Goal: Information Seeking & Learning: Learn about a topic

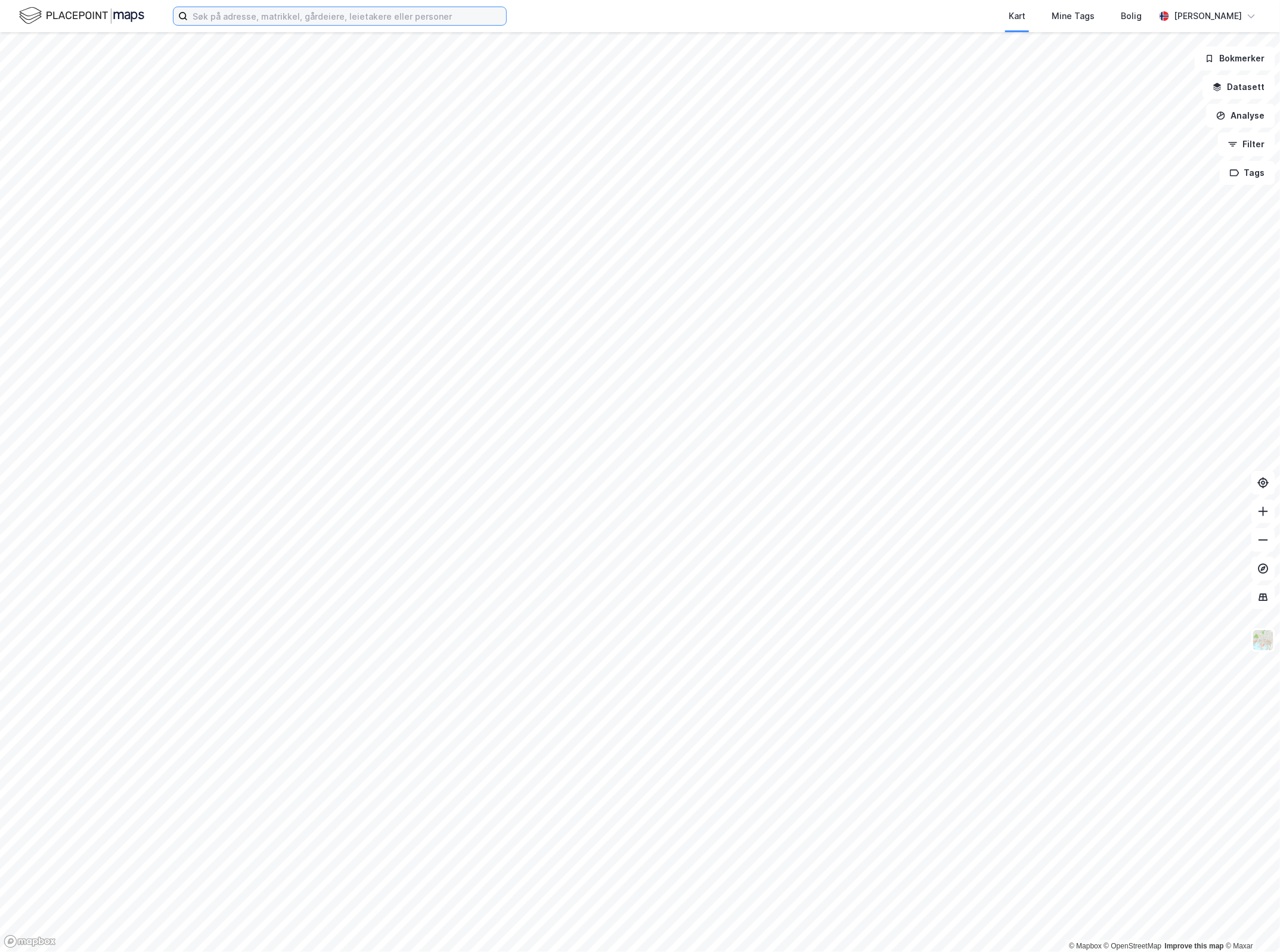
click at [248, 19] on input at bounding box center [347, 16] width 319 height 18
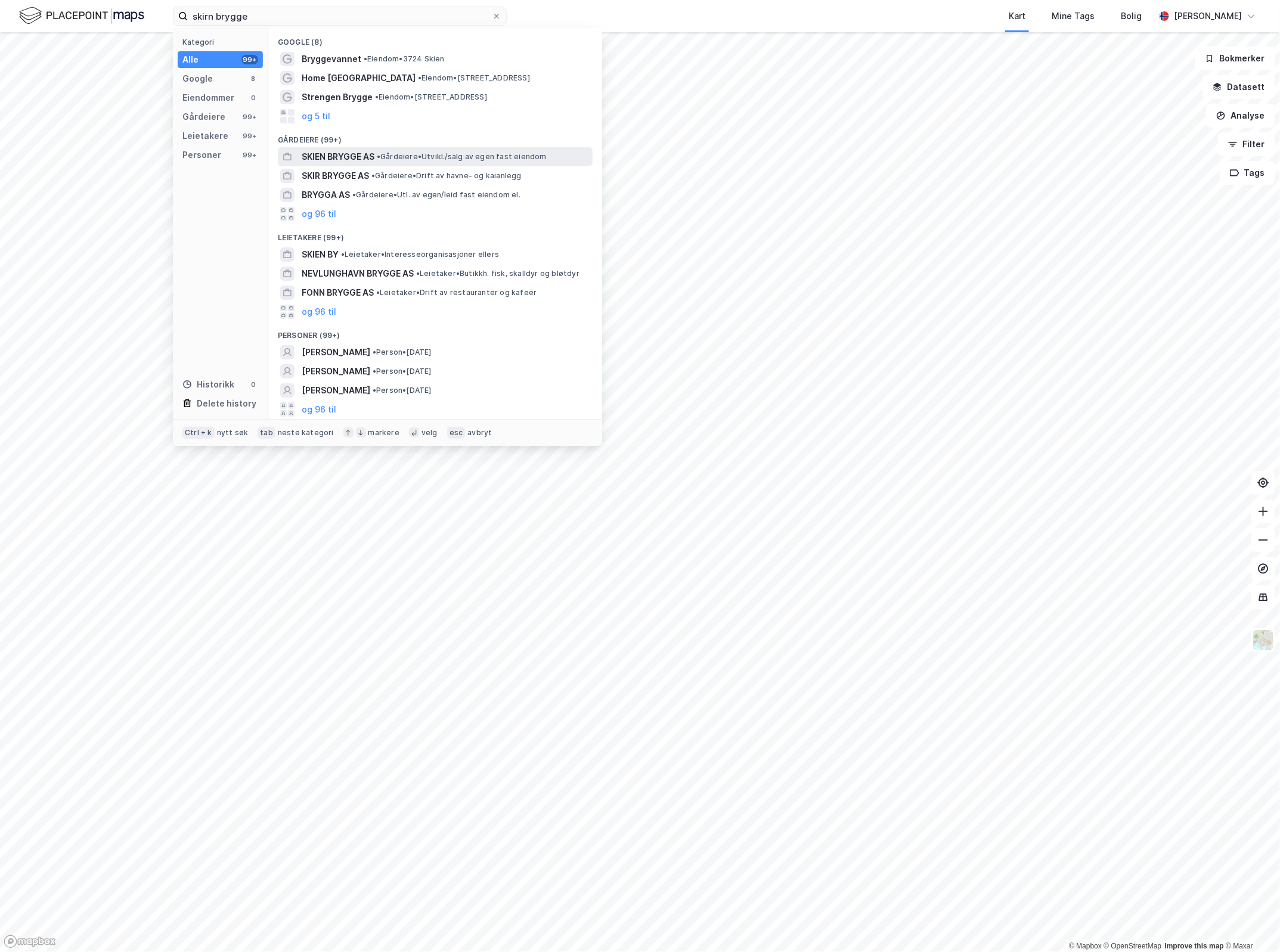
click at [365, 154] on span "SKIEN BRYGGE AS" at bounding box center [337, 156] width 73 height 14
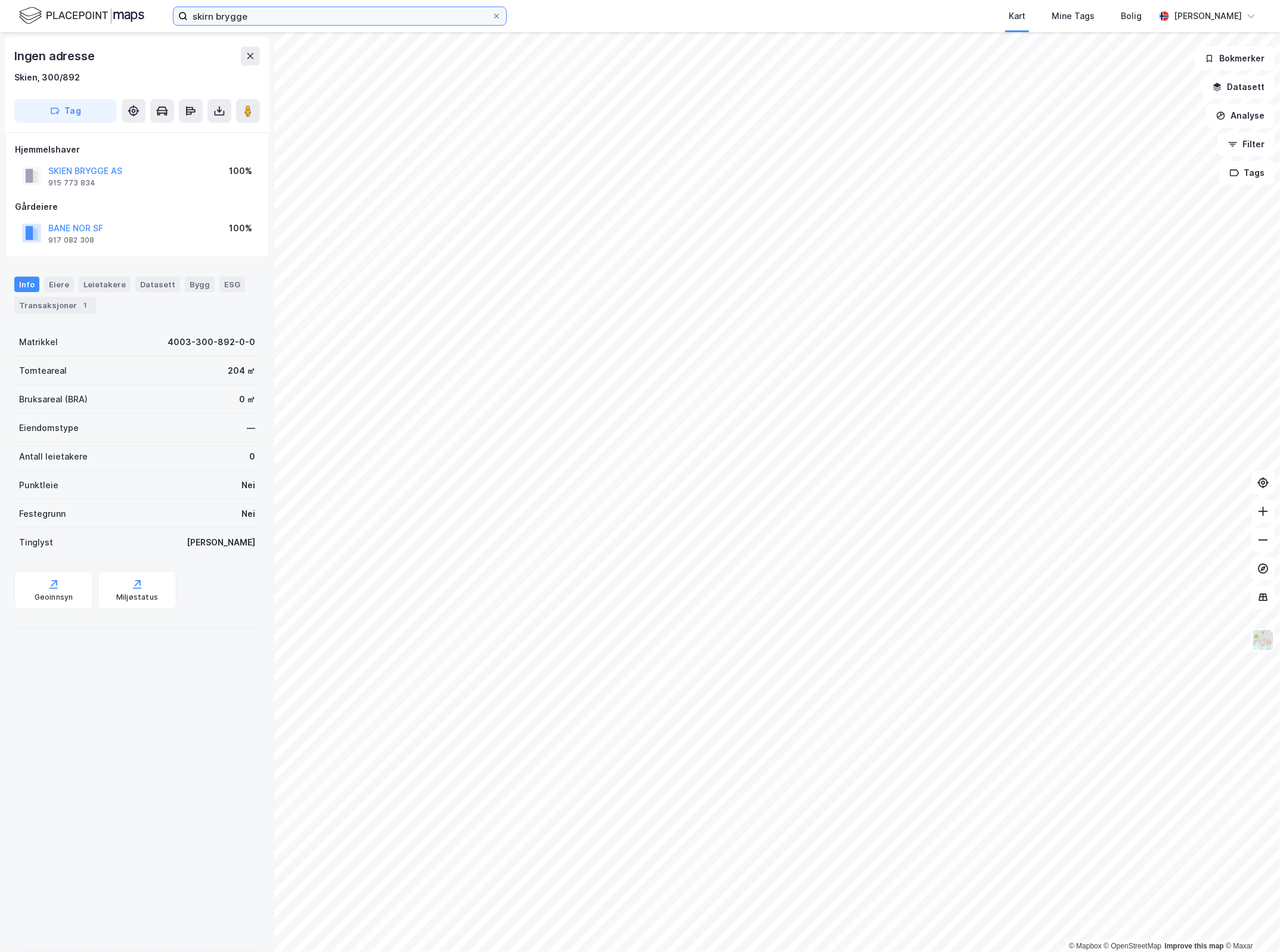
click at [394, 20] on input "skirn brygge" at bounding box center [339, 16] width 304 height 18
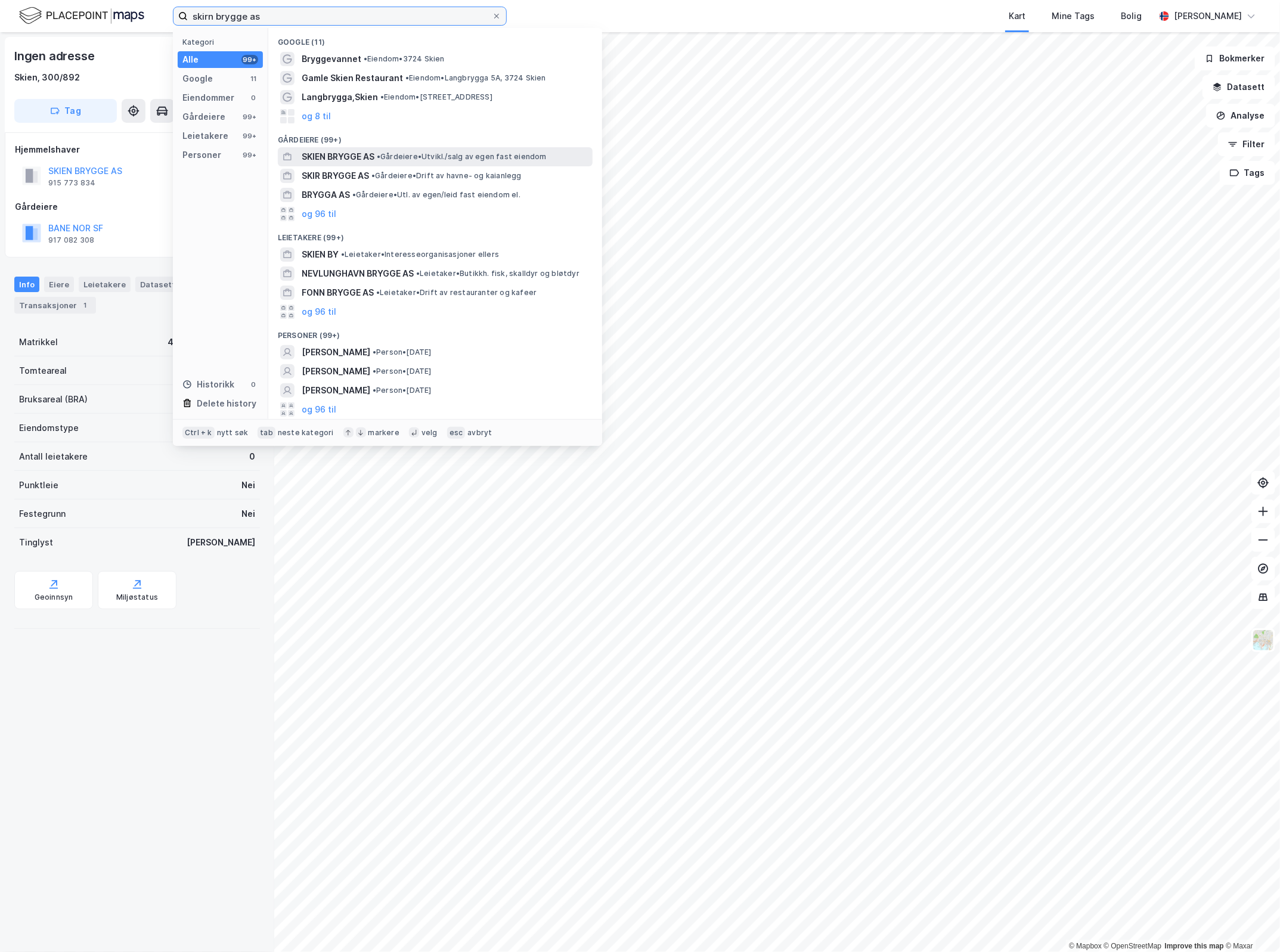
type input "skirn brygge as"
click at [408, 160] on span "• Gårdeiere • [GEOGRAPHIC_DATA]/salg av egen fast eiendom" at bounding box center [462, 156] width 170 height 9
